Goal: Task Accomplishment & Management: Complete application form

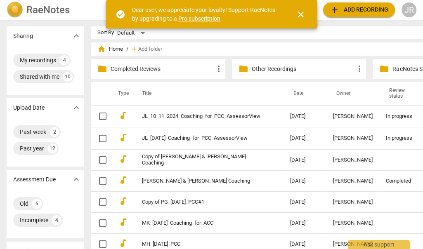
click at [302, 13] on span "close" at bounding box center [301, 14] width 10 height 10
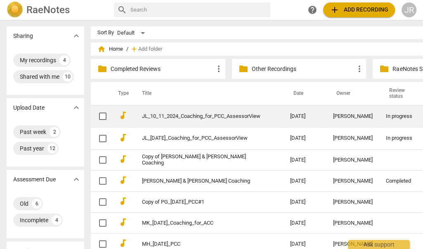
click at [175, 113] on link "JL_10_11_2024_Coaching_for_PCC_AssessorView" at bounding box center [201, 116] width 118 height 6
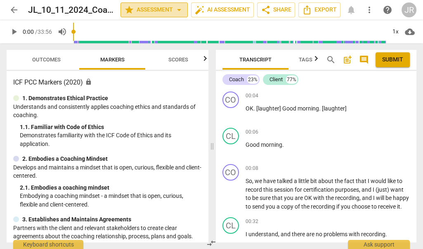
click at [176, 9] on span "arrow_drop_down" at bounding box center [179, 10] width 10 height 10
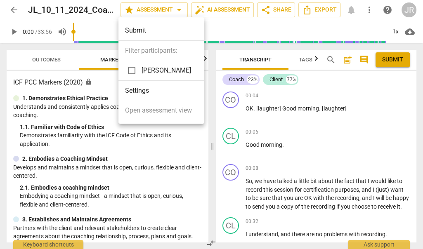
click at [176, 9] on div at bounding box center [211, 124] width 423 height 249
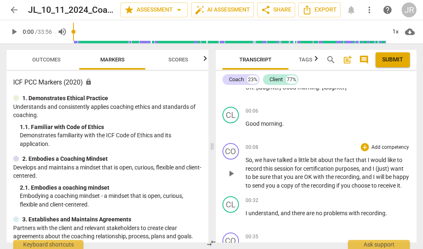
scroll to position [28, 0]
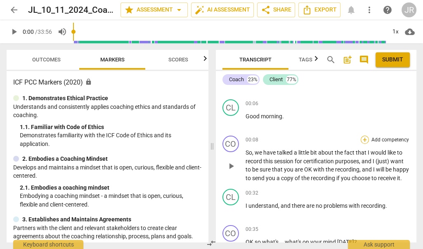
click at [365, 141] on div "+" at bounding box center [364, 140] width 8 height 8
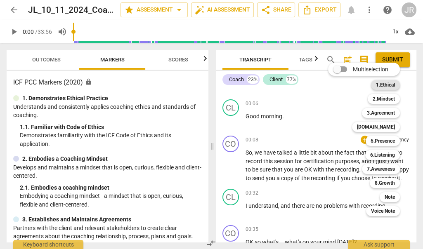
click at [390, 87] on b "1.Ethical" at bounding box center [385, 85] width 19 height 10
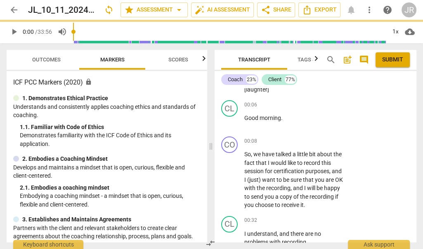
scroll to position [29, 0]
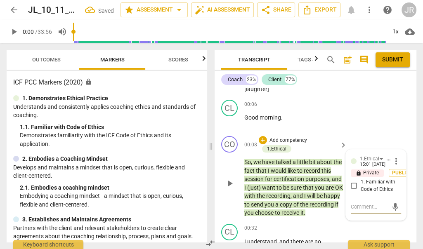
click at [354, 187] on input "1. Familiar with Code of Ethics" at bounding box center [353, 186] width 13 height 10
checkbox input "true"
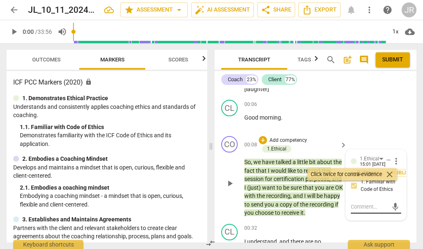
click at [362, 208] on textarea at bounding box center [369, 207] width 37 height 8
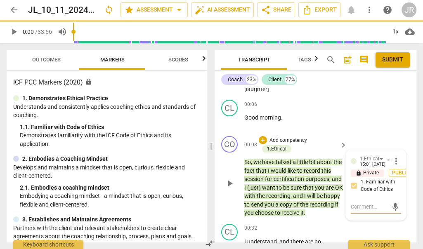
type textarea "D"
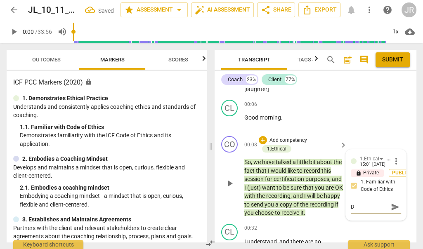
type textarea "De"
type textarea "Dem"
type textarea "Demo"
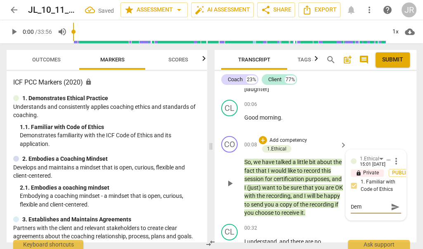
type textarea "Demo"
type textarea "Demon"
type textarea "Demons"
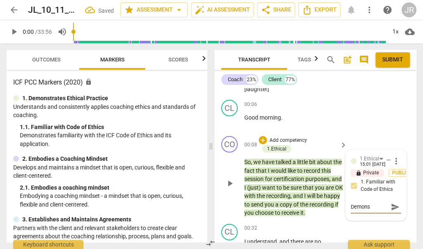
type textarea "Demonst"
type textarea "Demonstr"
type textarea "Demonstra"
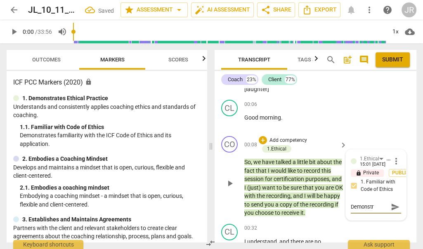
type textarea "Demonstra"
type textarea "Demonstrat"
type textarea "Demonstrate"
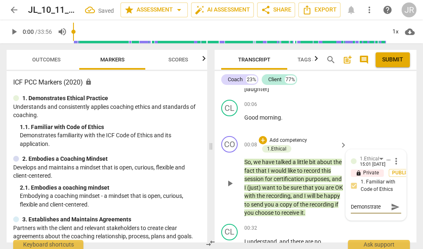
type textarea "Demonstrated"
type textarea "Demonstrated t"
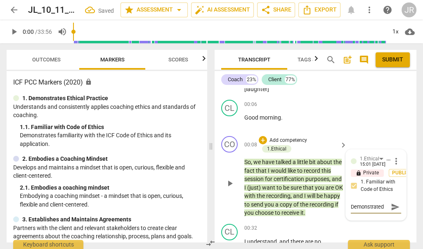
type textarea "Demonstrated t"
type textarea "Demonstrated th"
type textarea "Demonstrated thr"
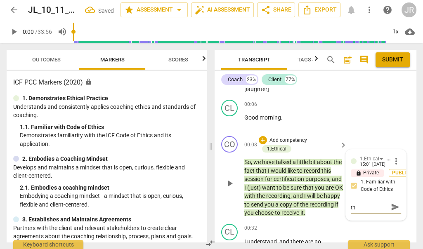
type textarea "Demonstrated thr"
type textarea "Demonstrated thro"
type textarea "Demonstrated throu"
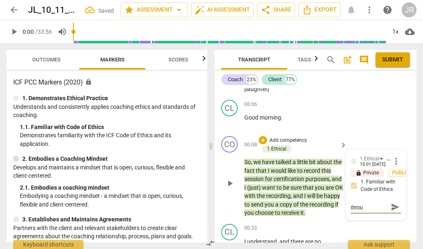
type textarea "Demonstrated throug"
type textarea "Demonstrated through"
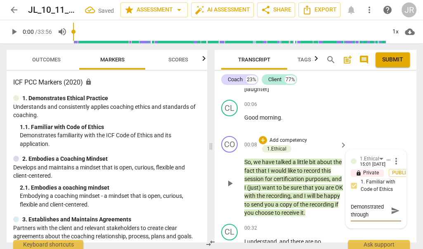
type textarea "Demonstrated througho"
type textarea "Demonstrated throughou"
type textarea "Demonstrated throughout"
type textarea "Demonstrated throughout;"
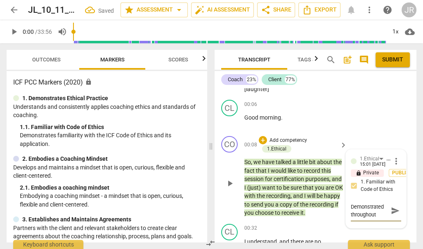
type textarea "Demonstrated throughout;"
type textarea "Demonstrated throughout; n"
type textarea "Demonstrated throughout; no"
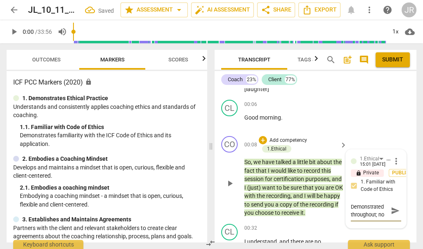
type textarea "Demonstrated throughout; not"
type textarea "Demonstrated throughout; note"
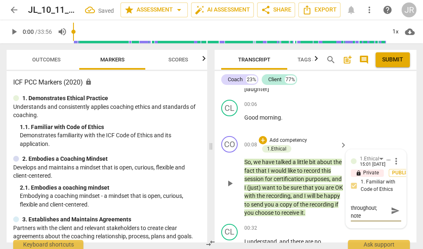
type textarea "Demonstrated throughout; noted"
type textarea "Demonstrated throughout; noted h"
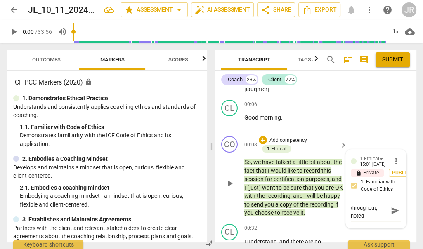
type textarea "Demonstrated throughout; noted h"
type textarea "Demonstrated throughout; noted he"
type textarea "Demonstrated throughout; noted her"
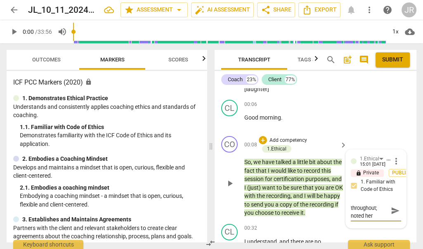
type textarea "Demonstrated throughout; noted here"
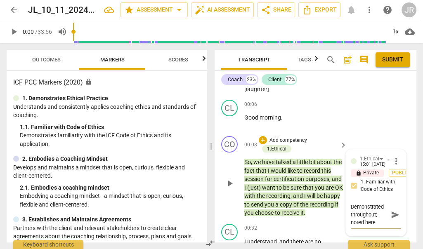
type textarea "Demonstrated throughout; noted here b"
type textarea "Demonstrated throughout; noted here be"
type textarea "Demonstrated throughout; noted here bec"
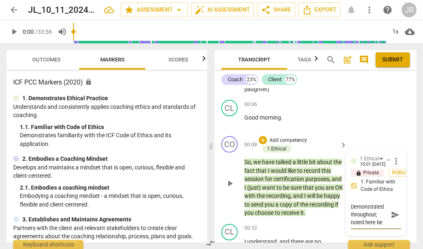
type textarea "Demonstrated throughout; noted here bec"
type textarea "Demonstrated throughout; noted here beca"
type textarea "Demonstrated throughout; noted here becau"
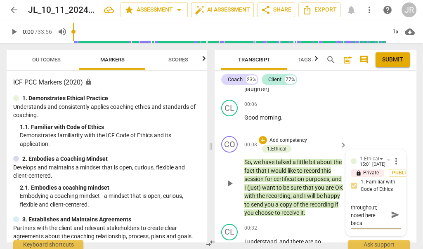
type textarea "Demonstrated throughout; noted here becau"
type textarea "Demonstrated throughout; noted here [PERSON_NAME]"
type textarea "Demonstrated throughout; noted here because"
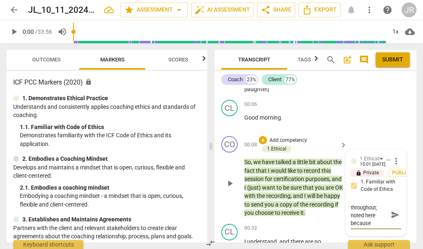
type textarea "Demonstrated throughout; noted here because"
type textarea "Demonstrated throughout; noted here because o"
type textarea "Demonstrated throughout; noted here because of"
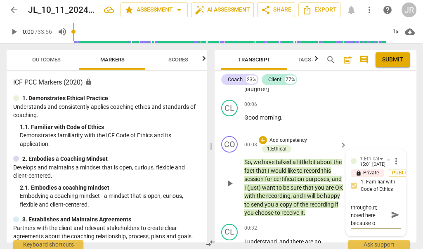
type textarea "Demonstrated throughout; noted here because of"
type textarea "Demonstrated throughout; noted here because of t"
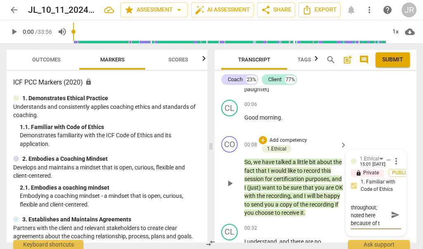
type textarea "Demonstrated throughout; noted here because of th"
type textarea "Demonstrated throughout; noted here because of the"
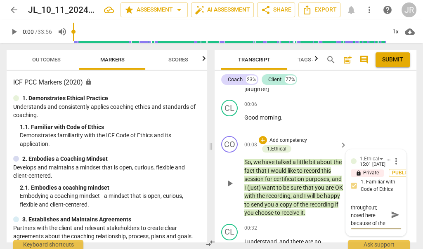
type textarea "Demonstrated throughout; noted here because of the"
type textarea "Demonstrated throughout; noted here because of the e"
type textarea "Demonstrated throughout; noted here because of the et"
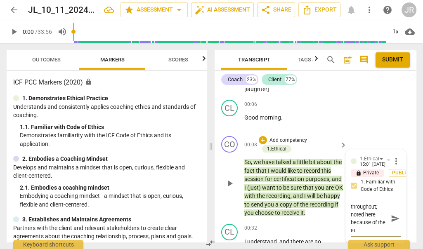
type textarea "Demonstrated throughout; noted here because of the eth"
type textarea "Demonstrated throughout; noted here because of the ethi"
type textarea "Demonstrated throughout; noted here because of the ethic"
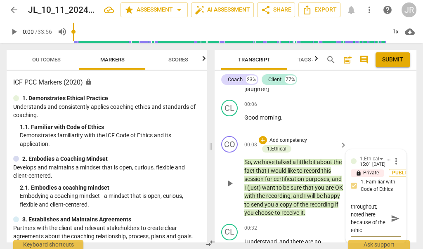
type textarea "Demonstrated throughout; noted here because of the ethica"
type textarea "Demonstrated throughout; noted here because of the ethical"
type textarea "Demonstrated throughout; noted here because of the ethical c"
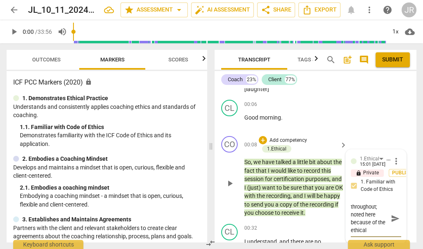
type textarea "Demonstrated throughout; noted here because of the ethical c"
type textarea "Demonstrated throughout; noted here because of the ethical co"
type textarea "Demonstrated throughout; noted here because of the ethical com"
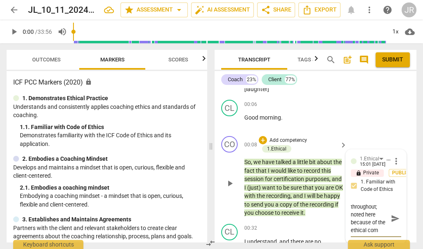
scroll to position [15, 0]
type textarea "Demonstrated throughout; noted here because of the ethical comp"
type textarea "Demonstrated throughout; noted here because of the ethical compi"
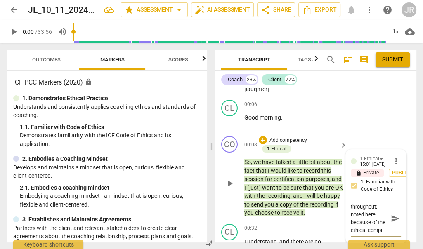
type textarea "Demonstrated throughout; noted here because of the ethical compia"
type textarea "Demonstrated throughout; noted here because of the ethical [PERSON_NAME]"
type textarea "Demonstrated throughout; noted here because of the ethical compianc"
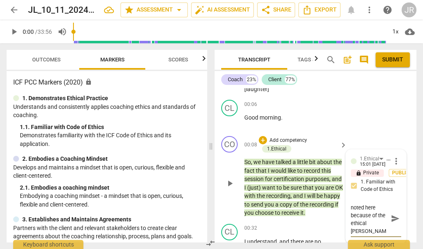
type textarea "Demonstrated throughout; noted here because of the ethical compianc"
type textarea "Demonstrated throughout; noted here because of the ethical compiance"
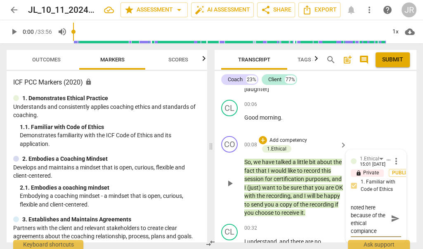
type textarea "Demonstrated throughout; noted here because of the ethical compiance"
type textarea "Demonstrated throughout; noted here because of the ethical compianc"
type textarea "Demonstrated throughout; noted here because of the ethical [PERSON_NAME]"
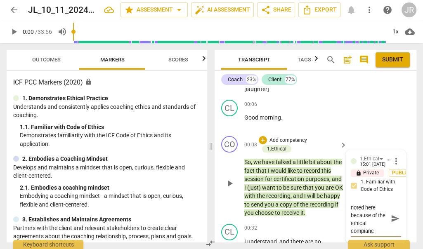
type textarea "Demonstrated throughout; noted here because of the ethical [PERSON_NAME]"
type textarea "Demonstrated throughout; noted here because of the ethical compia"
type textarea "Demonstrated throughout; noted here because of the ethical compi"
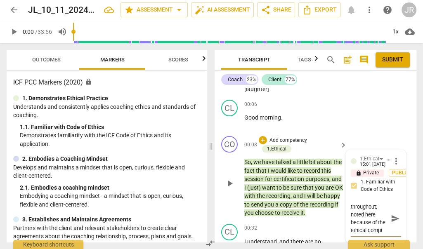
type textarea "Demonstrated throughout; noted here because of the ethical comp"
type textarea "Demonstrated throughout; noted here because of the ethical compl"
type textarea "Demonstrated throughout; noted here because of the ethical compli"
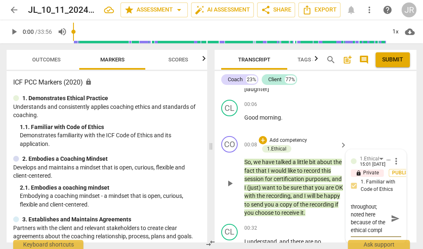
type textarea "Demonstrated throughout; noted here because of the ethical compli"
type textarea "Demonstrated throughout; noted here because of the ethical complia"
type textarea "Demonstrated throughout; noted here because of the ethical complian"
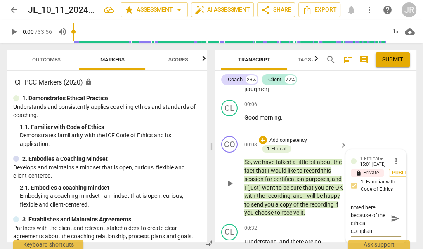
type textarea "Demonstrated throughout; noted here because of the ethical complianc"
type textarea "Demonstrated throughout; noted here because of the ethical compliance"
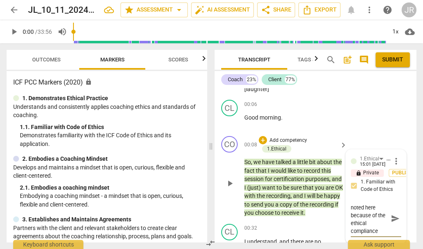
type textarea "Demonstrated throughout; noted here because of the ethical compliance"
type textarea "Demonstrated throughout; noted here because of the ethical compliance w"
type textarea "Demonstrated throughout; noted here because of the ethical compliance wi"
type textarea "Demonstrated throughout; noted here because of the ethical compliance wit"
type textarea "Demonstrated throughout; noted here because of the ethical compliance with"
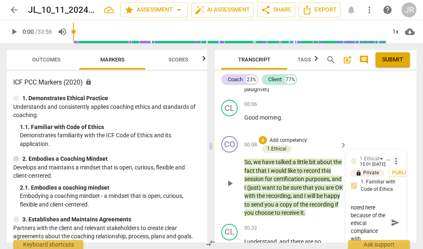
type textarea "Demonstrated throughout; noted here because of the ethical compliance witht"
type textarea "Demonstrated throughout; noted here because of the ethical compliance witht h"
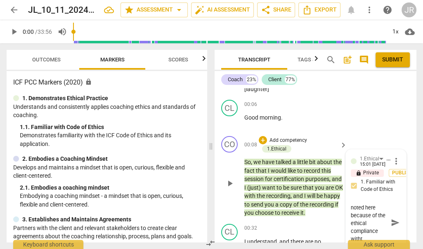
type textarea "Demonstrated throughout; noted here because of the ethical compliance witht h"
type textarea "Demonstrated throughout; noted here because of the ethical compliance witht he"
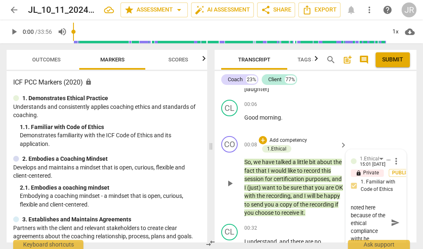
type textarea "Demonstrated throughout; noted here because of the ethical compliance witht he"
type textarea "Demonstrated throughout; noted here because of the ethical compliance witht h"
type textarea "Demonstrated throughout; noted here because of the ethical compliance witht"
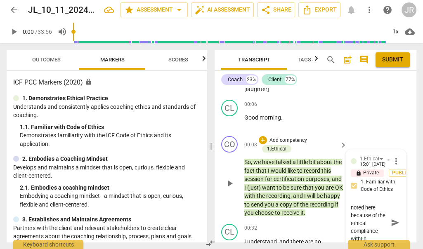
type textarea "Demonstrated throughout; noted here because of the ethical compliance witht"
type textarea "Demonstrated throughout; noted here because of the ethical compliance with"
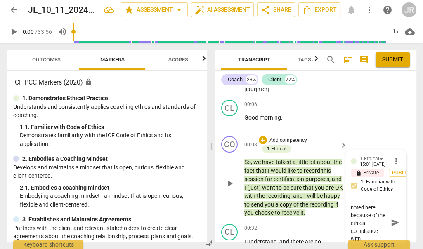
type textarea "Demonstrated throughout; noted here because of the ethical compliance with"
type textarea "Demonstrated throughout; noted here because of the ethical compliance with t"
type textarea "Demonstrated throughout; noted here because of the ethical compliance with th"
type textarea "Demonstrated throughout; noted here because of the ethical compliance with the"
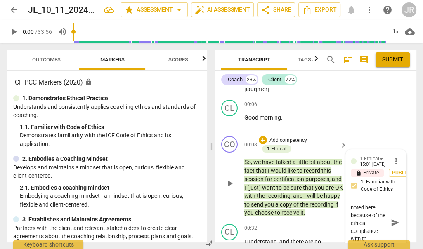
type textarea "Demonstrated throughout; noted here because of the ethical compliance with the"
type textarea "Demonstrated throughout; noted here because of the ethical compliance with the r"
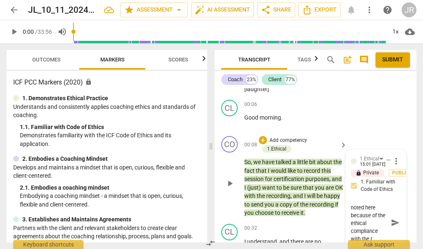
type textarea "Demonstrated throughout; noted here because of the ethical compliance with the …"
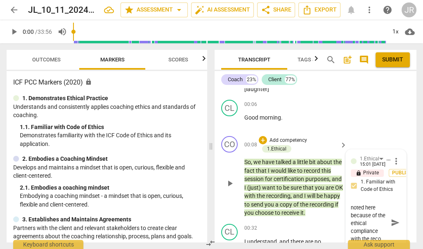
type textarea "Demonstrated throughout; noted here because of the ethical compliance with the …"
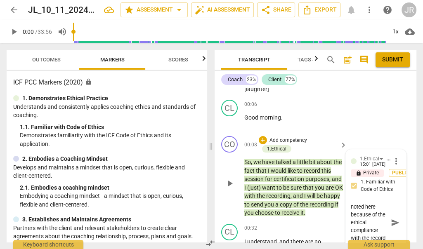
type textarea "Demonstrated throughout; noted here because of the ethical compliance with the …"
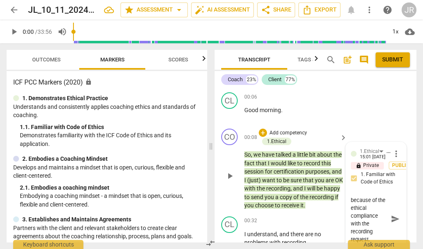
click at [393, 219] on span "send" at bounding box center [395, 219] width 9 height 9
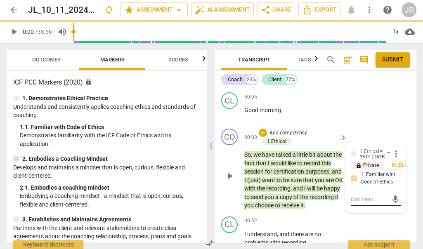
scroll to position [0, 0]
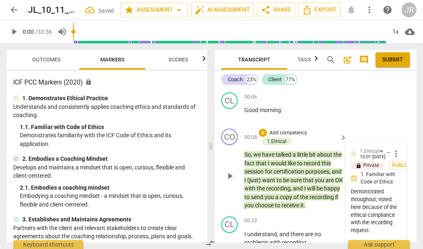
click at [412, 132] on div "CO play_arrow pause 00:08 + Add competency 1.Ethical keyboard_arrow_right So , …" at bounding box center [315, 169] width 202 height 88
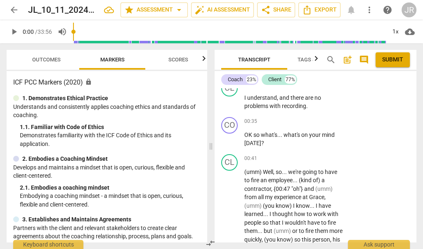
scroll to position [182, 0]
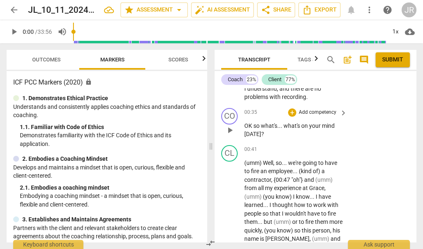
click at [327, 111] on p "Add competency" at bounding box center [317, 112] width 39 height 7
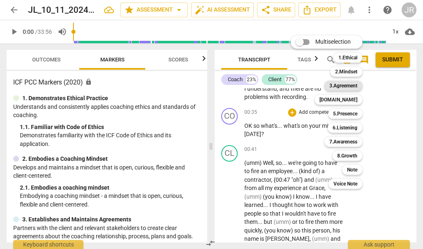
click at [353, 86] on b "3.Agreement" at bounding box center [343, 86] width 28 height 10
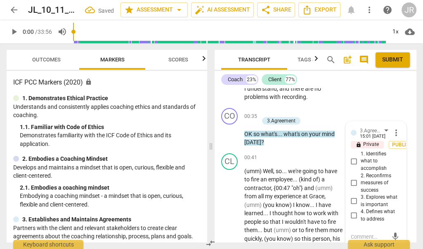
scroll to position [186, 0]
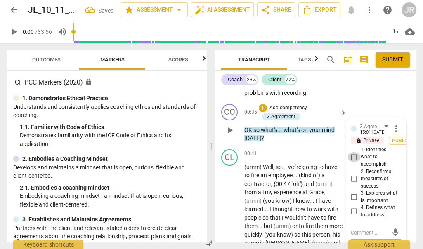
click at [352, 156] on input "1. Identifies what to accomplish" at bounding box center [353, 157] width 13 height 10
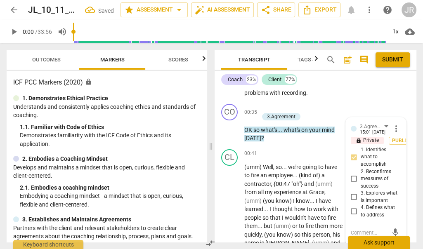
click at [370, 243] on div "Ask support" at bounding box center [379, 242] width 62 height 13
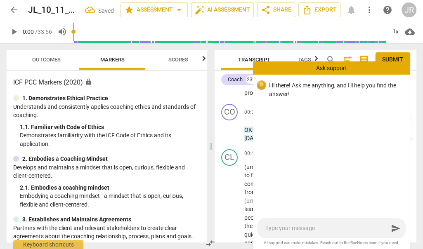
click at [417, 123] on div "Transcript Tags & Speakers Analytics New search post_add comment Submit Coach 2…" at bounding box center [317, 146] width 212 height 206
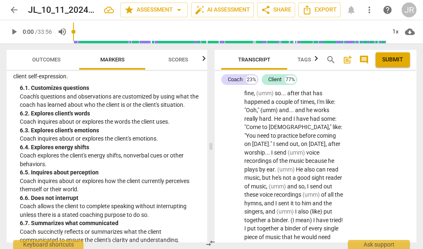
scroll to position [606, 0]
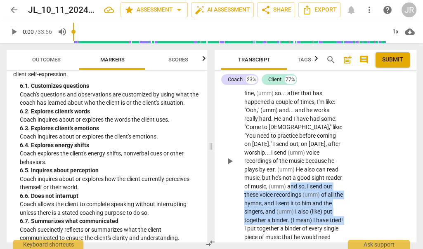
drag, startPoint x: 267, startPoint y: 177, endPoint x: 317, endPoint y: 210, distance: 59.7
click at [317, 210] on p "(umm) Well , so . . . we're going to have to fire an employee . . . (kind of) a…" at bounding box center [293, 161] width 99 height 1040
click at [325, 201] on div "+" at bounding box center [324, 200] width 8 height 8
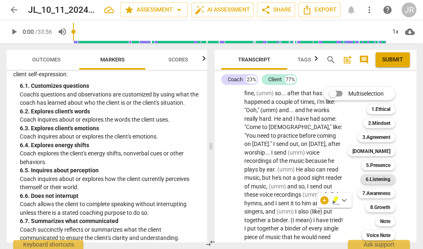
click at [382, 182] on b "6.Listening" at bounding box center [377, 179] width 25 height 10
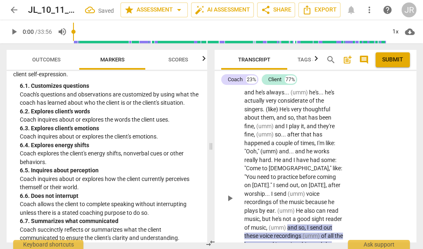
scroll to position [349, 0]
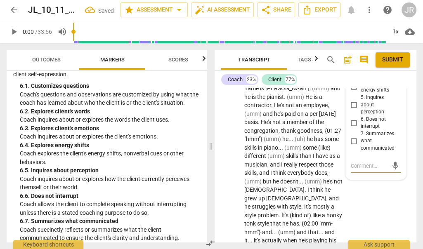
click at [354, 120] on input "6. Does not interrupt" at bounding box center [353, 123] width 13 height 10
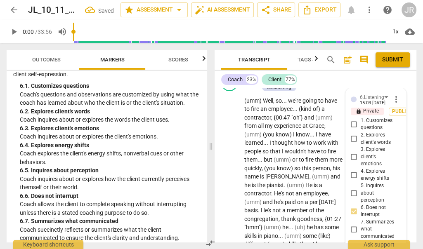
scroll to position [263, 0]
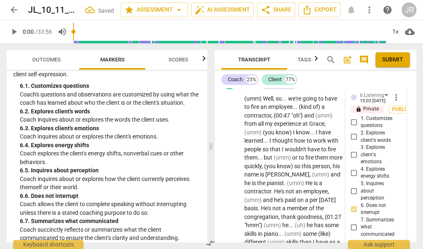
click at [377, 106] on p "lock Private" at bounding box center [367, 109] width 33 height 7
click at [396, 108] on span "Publish" at bounding box center [402, 109] width 12 height 7
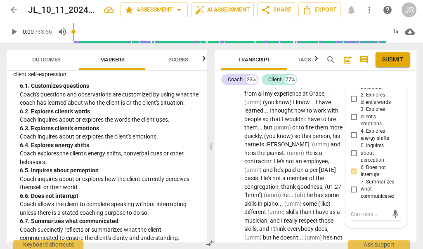
scroll to position [293, 0]
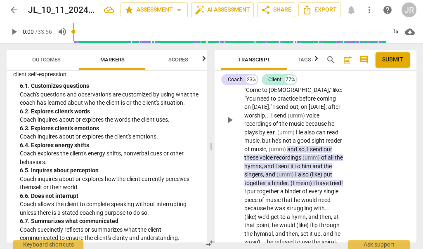
scroll to position [761, 0]
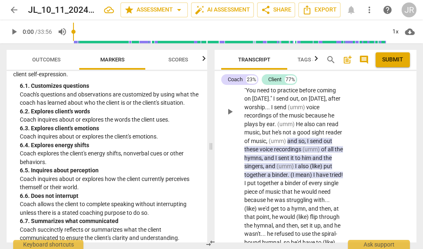
click at [330, 172] on span "tried" at bounding box center [336, 175] width 12 height 7
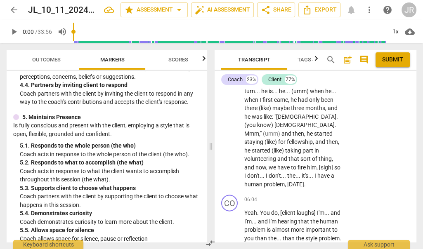
scroll to position [399, 0]
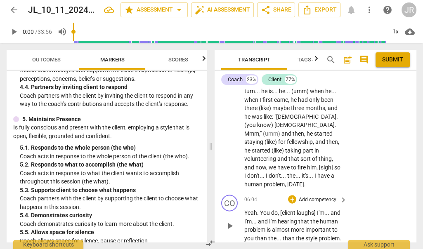
click at [318, 196] on p "Add competency" at bounding box center [317, 199] width 39 height 7
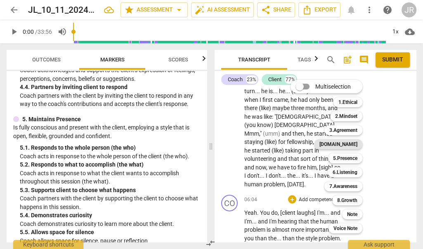
click at [355, 147] on b "[DOMAIN_NAME]" at bounding box center [338, 144] width 38 height 10
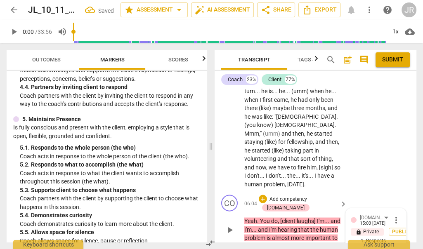
scroll to position [1338, 0]
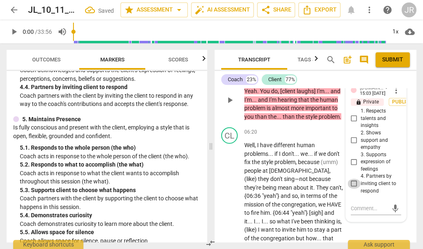
click at [352, 179] on input "4. Partners by inviting client to respond" at bounding box center [353, 184] width 13 height 10
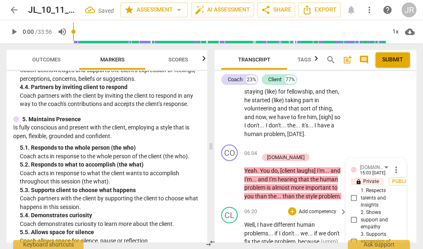
scroll to position [1243, 0]
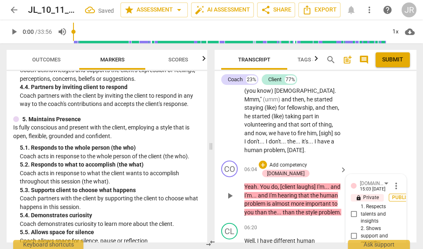
click at [396, 194] on span "Publish" at bounding box center [402, 197] width 12 height 7
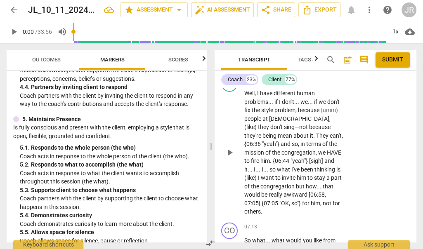
scroll to position [1402, 0]
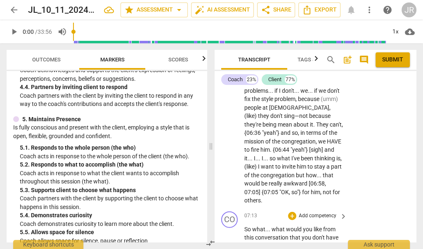
click at [323, 212] on p "Add competency" at bounding box center [317, 215] width 39 height 7
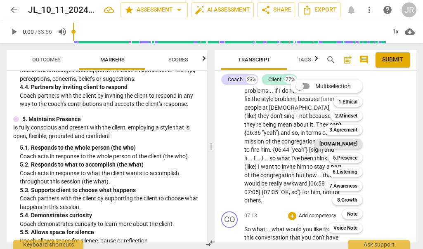
click at [352, 139] on b "[DOMAIN_NAME]" at bounding box center [338, 144] width 38 height 10
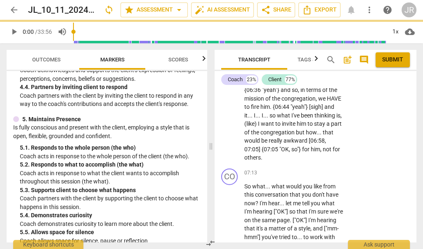
scroll to position [1463, 0]
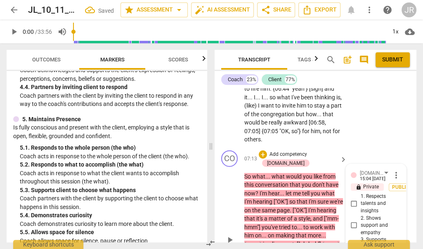
click at [367, 184] on p "lock Private" at bounding box center [367, 187] width 33 height 7
click at [396, 184] on span "Publish" at bounding box center [402, 187] width 12 height 7
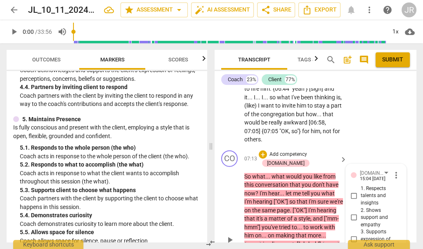
click at [351, 191] on input "1. Respects talents and insights" at bounding box center [353, 196] width 13 height 10
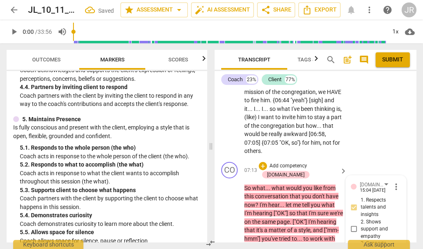
scroll to position [1453, 0]
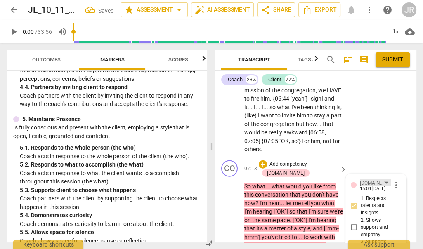
click at [375, 179] on div "[DOMAIN_NAME]" at bounding box center [375, 182] width 31 height 7
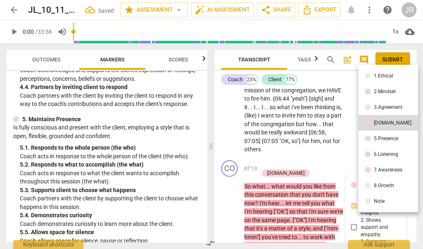
click at [386, 108] on div "3.Agreement" at bounding box center [388, 107] width 28 height 5
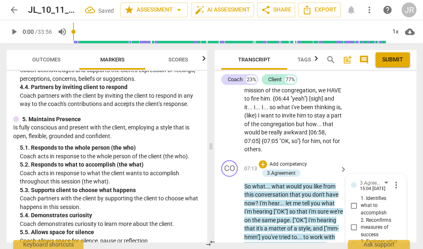
click at [353, 241] on input "3. Explores what is important" at bounding box center [353, 246] width 13 height 10
click at [412, 162] on div "CO play_arrow pause 07:13 + Add competency 3.Agreement keyboard_arrow_right So …" at bounding box center [315, 243] width 202 height 172
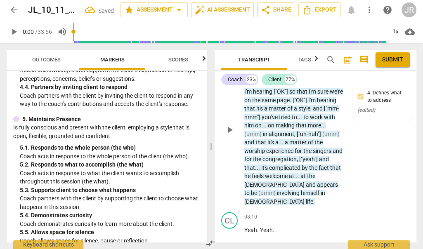
scroll to position [1578, 0]
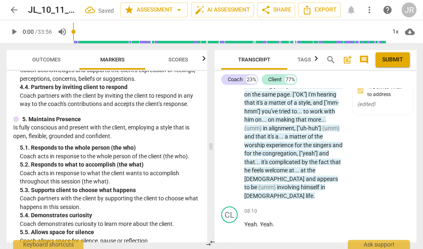
click at [334, 244] on p "Add competency" at bounding box center [317, 247] width 39 height 7
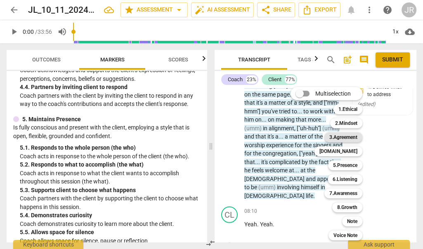
click at [354, 139] on b "3.Agreement" at bounding box center [343, 137] width 28 height 10
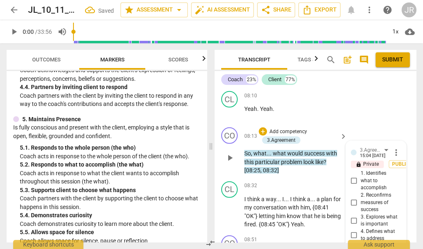
scroll to position [1689, 0]
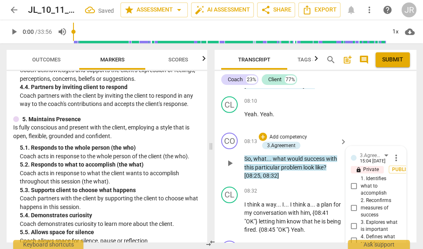
click at [354, 203] on input "2. Reconfirms measures of success" at bounding box center [353, 208] width 13 height 10
click at [396, 166] on span "Publish" at bounding box center [402, 169] width 12 height 7
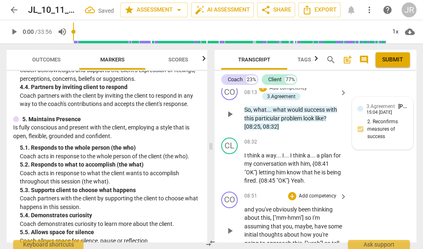
scroll to position [1737, 0]
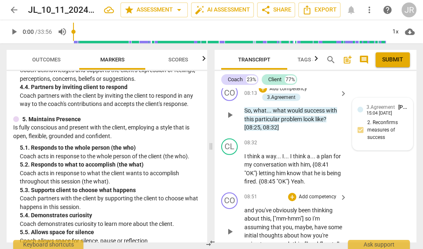
click at [331, 193] on p "Add competency" at bounding box center [317, 196] width 39 height 7
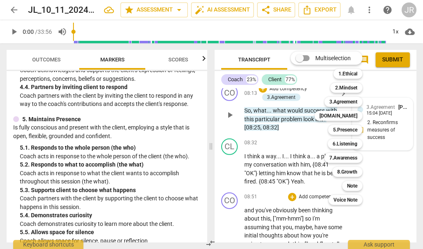
click at [309, 59] on span at bounding box center [303, 58] width 26 height 20
click at [309, 59] on input "Multiselection" at bounding box center [300, 58] width 20 height 20
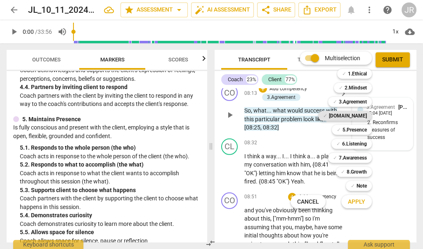
click at [359, 113] on b "[DOMAIN_NAME]" at bounding box center [348, 116] width 38 height 10
click at [359, 130] on b "5.Presence" at bounding box center [354, 130] width 24 height 10
click at [358, 198] on span "Apply" at bounding box center [356, 202] width 17 height 8
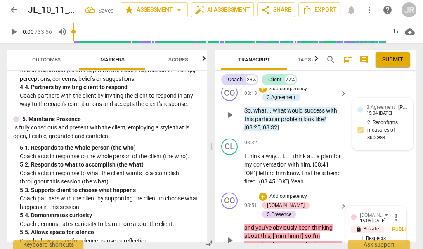
scroll to position [1839, 0]
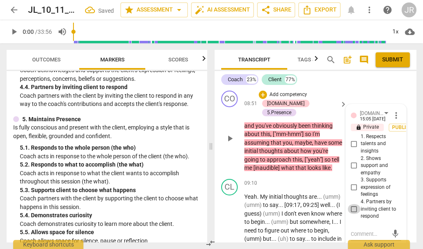
click at [351, 204] on input "4. Partners by inviting client to respond" at bounding box center [353, 209] width 13 height 10
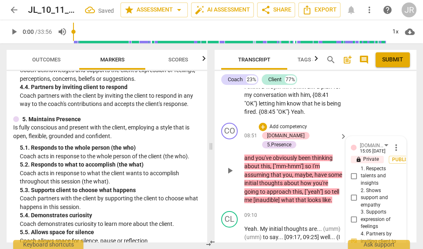
scroll to position [1795, 0]
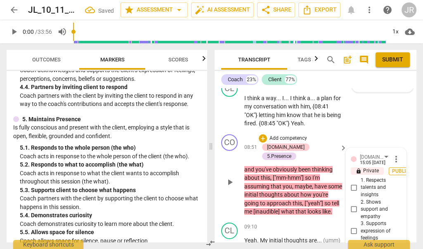
click at [396, 168] on span "Publish" at bounding box center [402, 171] width 12 height 7
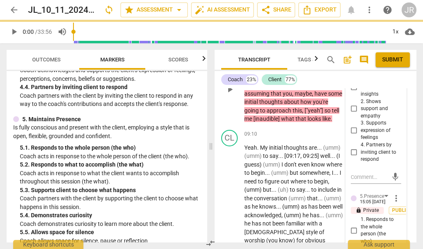
scroll to position [1889, 0]
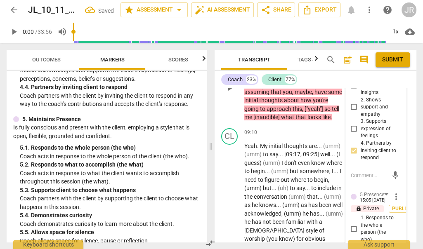
click at [397, 205] on span "Publish" at bounding box center [402, 208] width 12 height 7
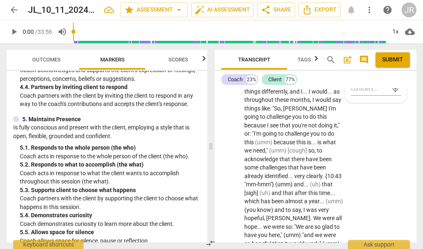
scroll to position [2131, 0]
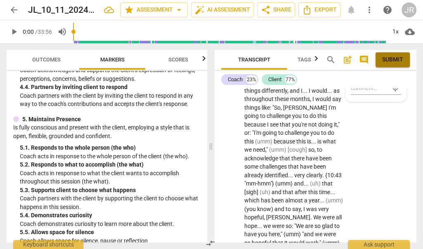
click at [391, 58] on span "Submit" at bounding box center [392, 60] width 21 height 8
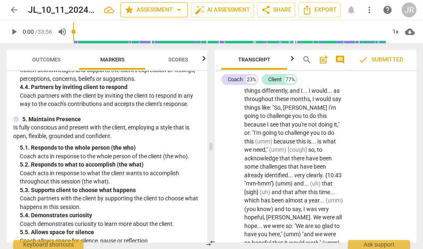
click at [174, 7] on span "arrow_drop_down" at bounding box center [179, 10] width 10 height 10
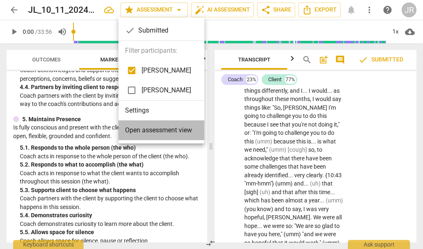
click at [160, 126] on span "Open assessment view" at bounding box center [158, 130] width 67 height 10
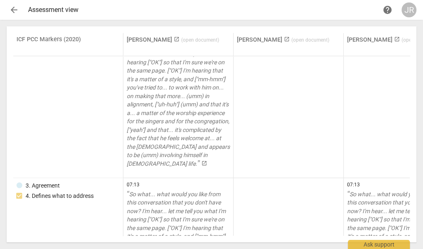
scroll to position [795, 0]
click at [14, 8] on span "arrow_back" at bounding box center [14, 10] width 10 height 10
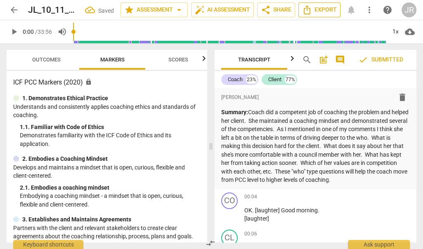
click at [311, 11] on icon "Export" at bounding box center [307, 10] width 10 height 10
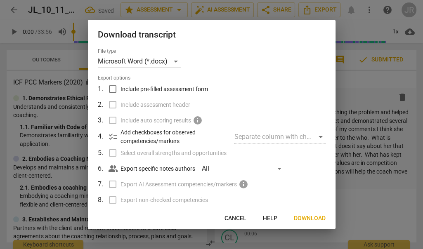
click at [113, 88] on input "Include pre-filled assessment form" at bounding box center [113, 89] width 16 height 16
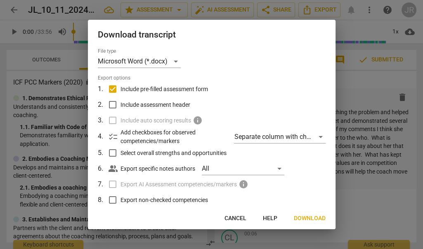
scroll to position [4, 0]
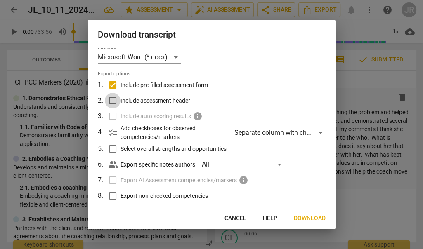
click at [114, 101] on input "Include assessment header" at bounding box center [113, 101] width 16 height 16
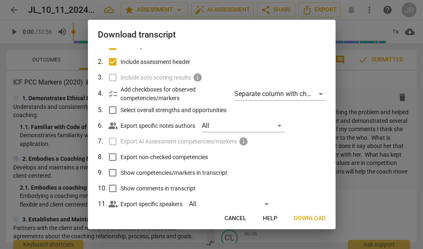
scroll to position [45, 0]
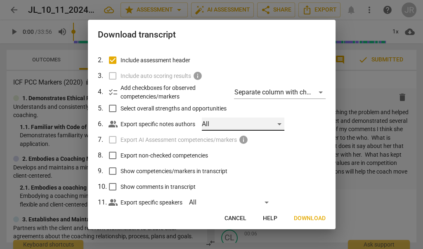
click at [220, 124] on div "All" at bounding box center [243, 124] width 82 height 13
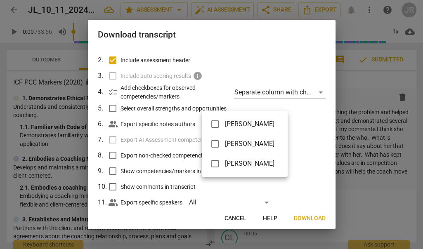
click at [173, 119] on div at bounding box center [211, 124] width 423 height 249
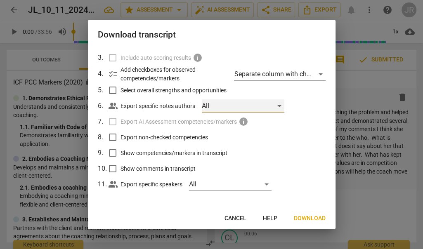
scroll to position [64, 0]
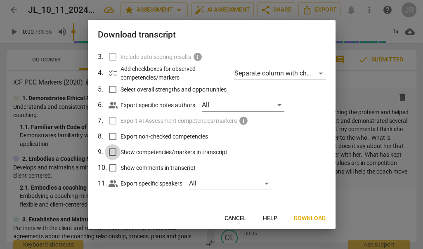
click at [115, 151] on input "Show competencies/markers in transcript" at bounding box center [113, 152] width 16 height 16
click at [114, 137] on input "Export non-checked competencies" at bounding box center [113, 137] width 16 height 16
click at [113, 168] on input "Show comments in transcript" at bounding box center [113, 168] width 16 height 16
click at [312, 218] on span "Download" at bounding box center [310, 218] width 32 height 8
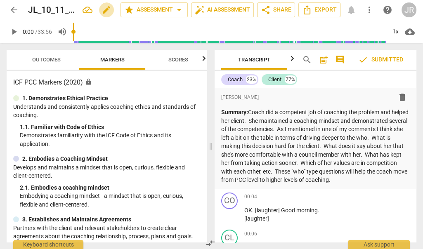
click at [104, 9] on span "edit" at bounding box center [106, 10] width 10 height 10
click at [90, 10] on span "done" at bounding box center [92, 10] width 10 height 10
click at [14, 6] on span "arrow_back" at bounding box center [14, 10] width 10 height 10
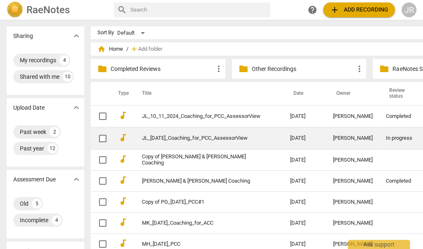
click at [190, 135] on link "JL_[DATE]_Coaching_for_PCC_AssessorView" at bounding box center [201, 138] width 118 height 6
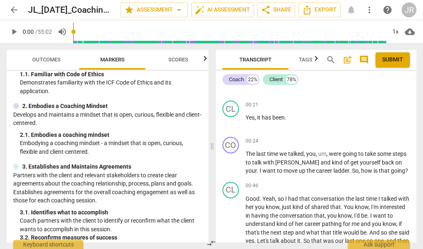
scroll to position [56, 0]
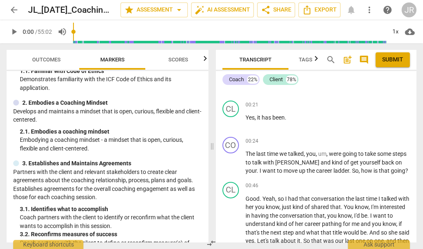
click at [12, 8] on span "arrow_back" at bounding box center [14, 10] width 10 height 10
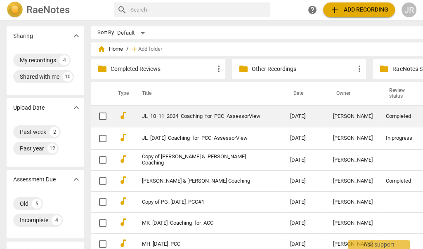
click at [217, 113] on link "JL_10_11_2024_Coaching_for_PCC_AssessorView" at bounding box center [201, 116] width 118 height 6
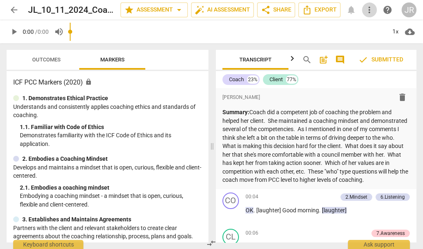
click at [370, 9] on span "more_vert" at bounding box center [369, 10] width 10 height 10
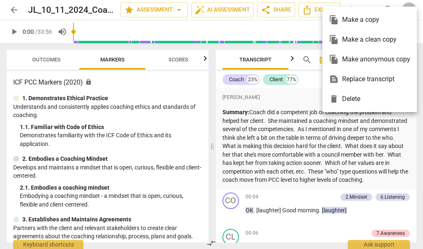
click at [370, 9] on ul "file_copy Make a copy file_copy Make a clean copy file_copy Make anonymous copy…" at bounding box center [369, 60] width 94 height 106
click at [287, 89] on div at bounding box center [211, 124] width 423 height 249
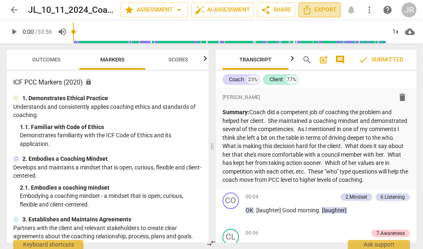
click at [325, 14] on span "Export" at bounding box center [319, 10] width 35 height 10
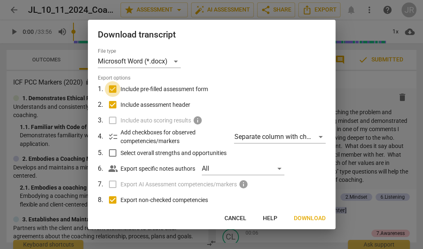
click at [114, 89] on input "Include pre-filled assessment form" at bounding box center [113, 89] width 16 height 16
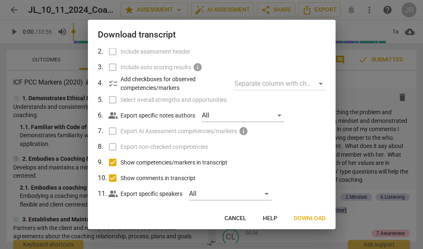
scroll to position [54, 0]
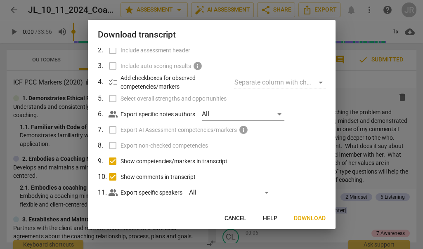
click at [112, 161] on input "Show competencies/markers in transcript" at bounding box center [113, 161] width 16 height 16
click at [113, 176] on input "Show comments in transcript" at bounding box center [113, 177] width 16 height 16
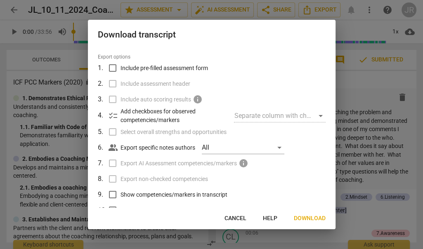
scroll to position [23, 0]
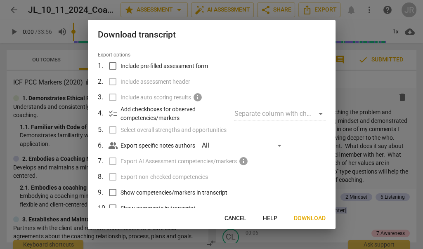
click at [316, 115] on div "Separate column with check marks" at bounding box center [279, 113] width 91 height 13
click at [316, 114] on div "Separate column with check marks" at bounding box center [279, 113] width 91 height 13
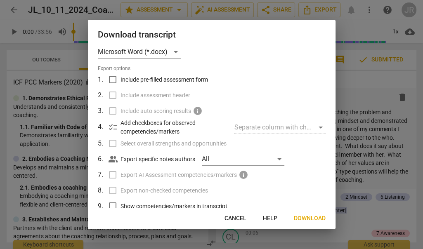
scroll to position [0, 0]
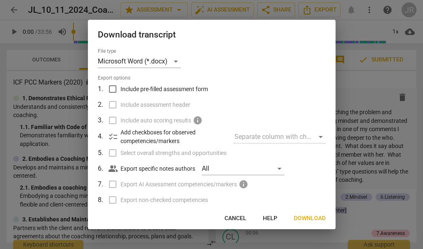
click at [349, 103] on div at bounding box center [211, 124] width 423 height 249
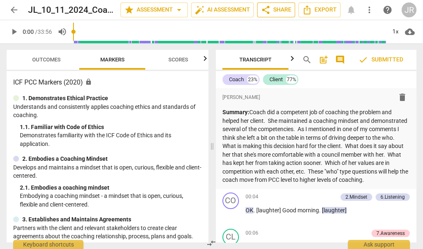
click at [290, 10] on span "share Share" at bounding box center [276, 10] width 31 height 10
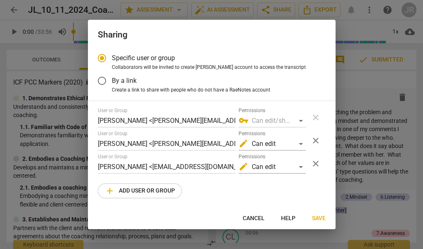
click at [257, 220] on span "Cancel" at bounding box center [254, 218] width 22 height 8
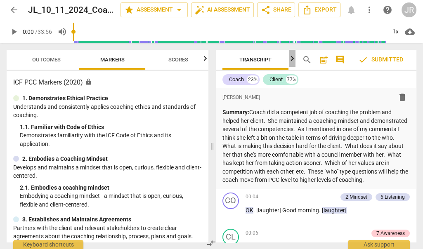
click at [290, 59] on icon "button" at bounding box center [292, 59] width 10 height 10
click at [289, 58] on icon "button" at bounding box center [292, 59] width 10 height 10
click at [251, 58] on span "Analytics New" at bounding box center [256, 60] width 38 height 6
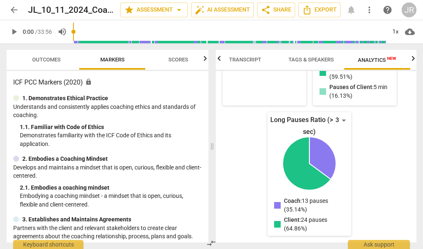
scroll to position [339, 0]
click at [239, 61] on span "Transcript" at bounding box center [245, 60] width 32 height 6
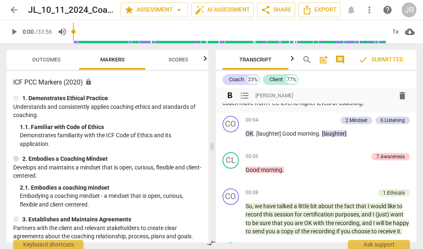
scroll to position [78, 0]
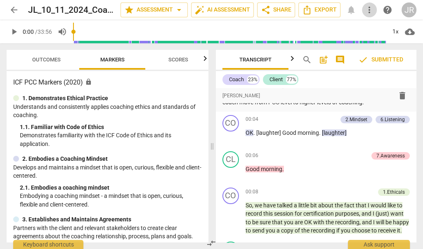
click at [370, 9] on span "more_vert" at bounding box center [369, 10] width 10 height 10
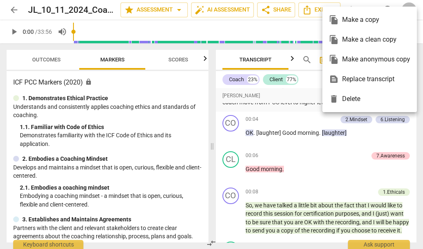
click at [309, 117] on div at bounding box center [211, 124] width 423 height 249
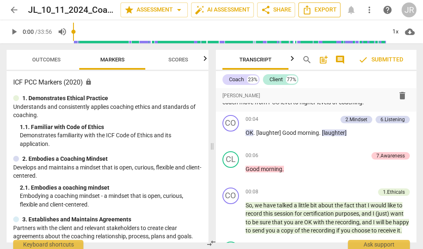
click at [323, 11] on span "Export" at bounding box center [319, 10] width 35 height 10
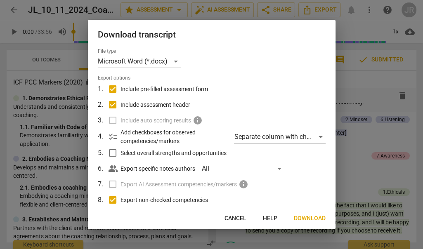
scroll to position [1, 0]
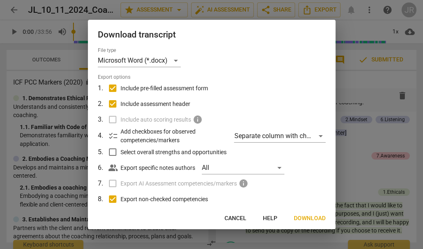
click at [111, 87] on input "Include pre-filled assessment form" at bounding box center [113, 88] width 16 height 16
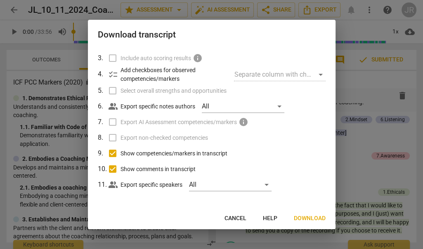
scroll to position [64, 0]
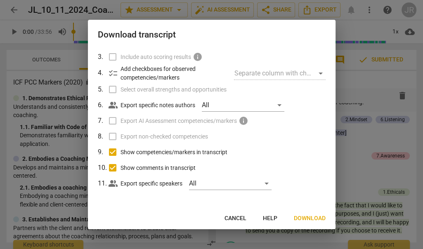
click at [111, 152] on input "Show competencies/markers in transcript" at bounding box center [113, 152] width 16 height 16
click at [111, 165] on input "Show comments in transcript" at bounding box center [113, 168] width 16 height 16
click at [311, 216] on span "Download" at bounding box center [310, 218] width 32 height 8
